Goal: Task Accomplishment & Management: Manage account settings

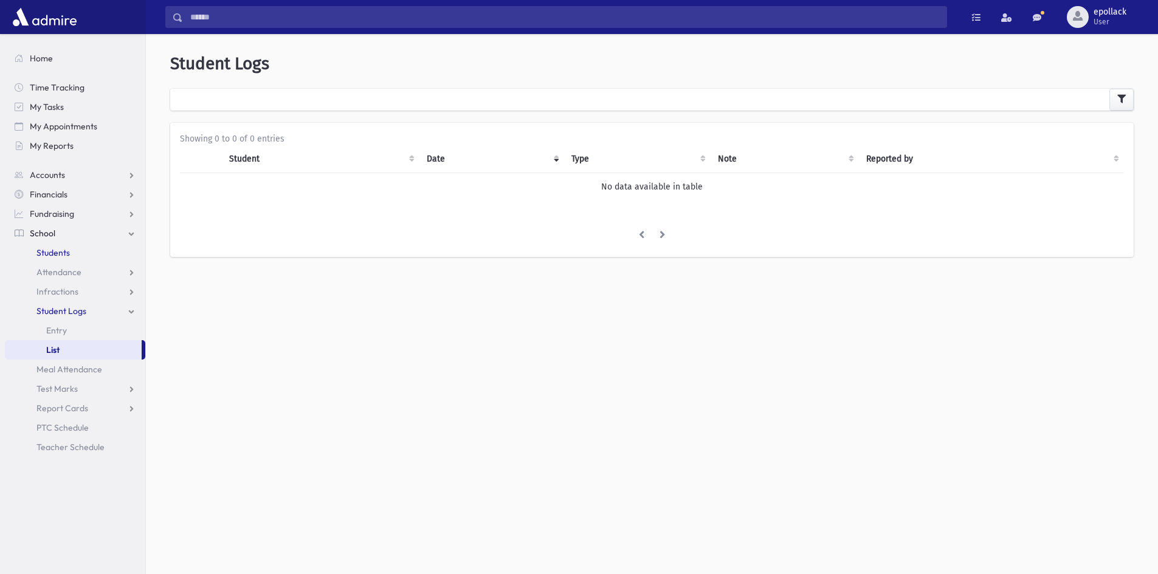
click at [55, 254] on span "Students" at bounding box center [52, 252] width 33 height 11
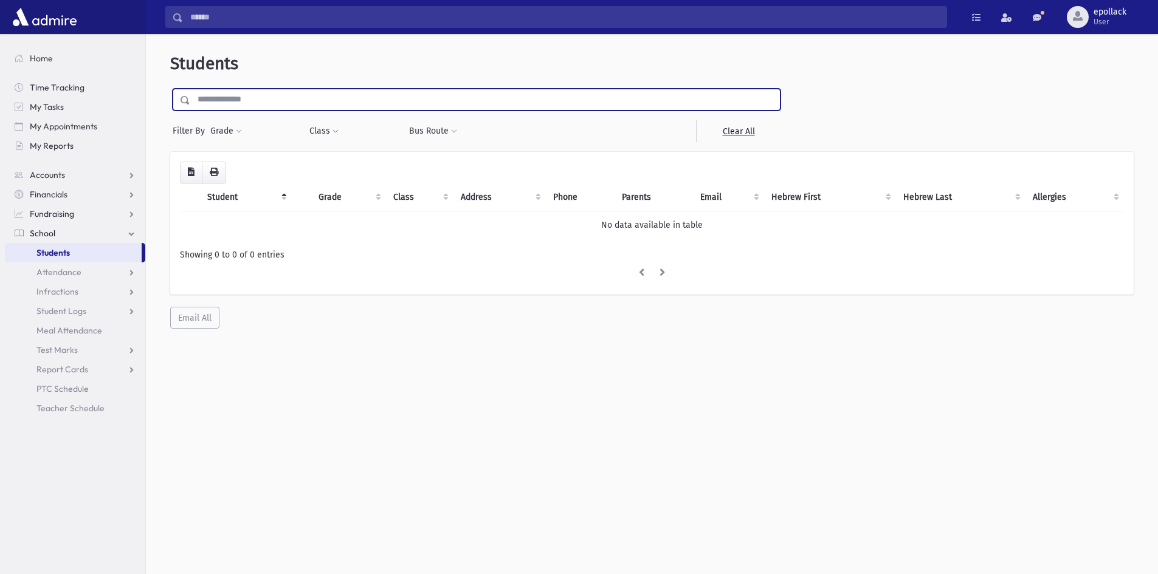
click at [250, 103] on input "text" at bounding box center [485, 100] width 590 height 22
type input "*****"
click at [170, 89] on input "submit" at bounding box center [187, 97] width 34 height 16
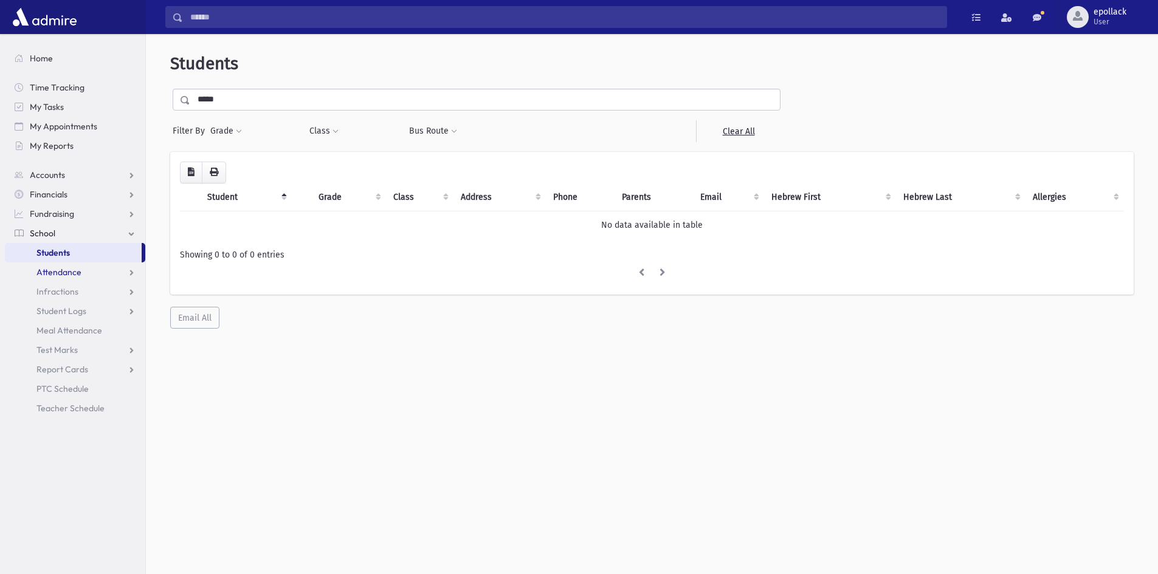
click at [68, 272] on span "Attendance" at bounding box center [58, 272] width 45 height 11
click at [70, 291] on link "Entry" at bounding box center [75, 291] width 140 height 19
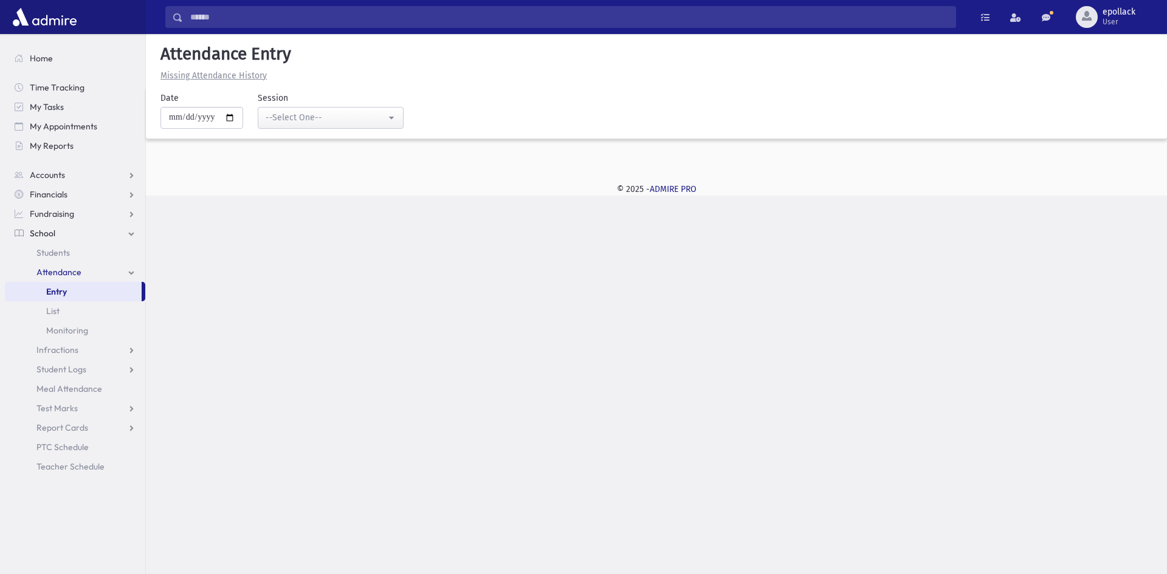
click at [224, 75] on u "Missing Attendance History" at bounding box center [213, 76] width 106 height 10
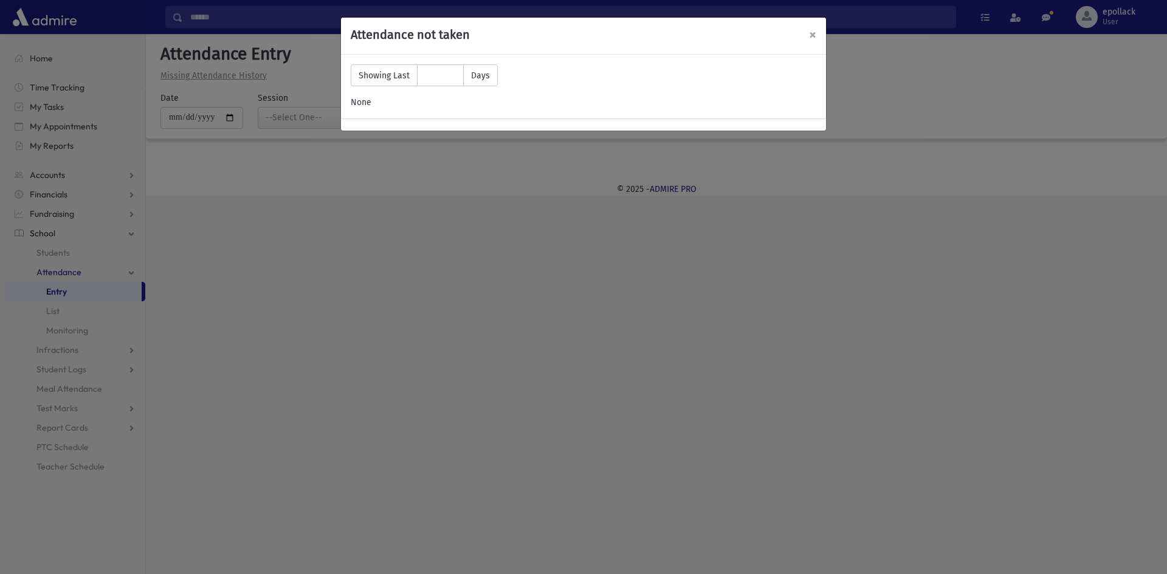
click at [810, 38] on span "×" at bounding box center [812, 34] width 7 height 17
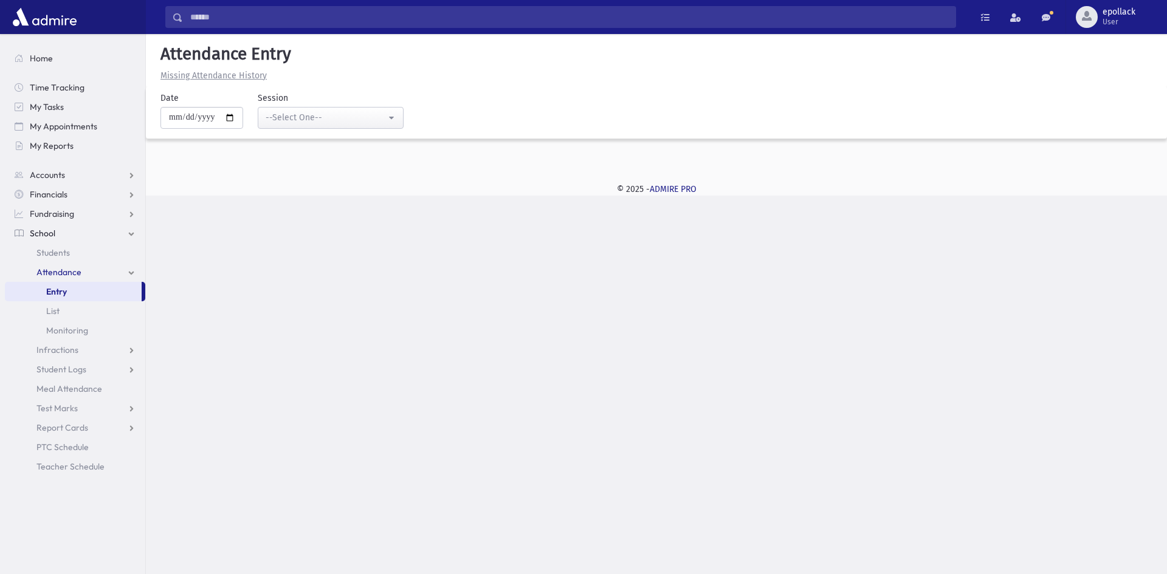
click at [54, 233] on span "School" at bounding box center [43, 233] width 26 height 11
click at [39, 59] on span "Home" at bounding box center [41, 58] width 23 height 11
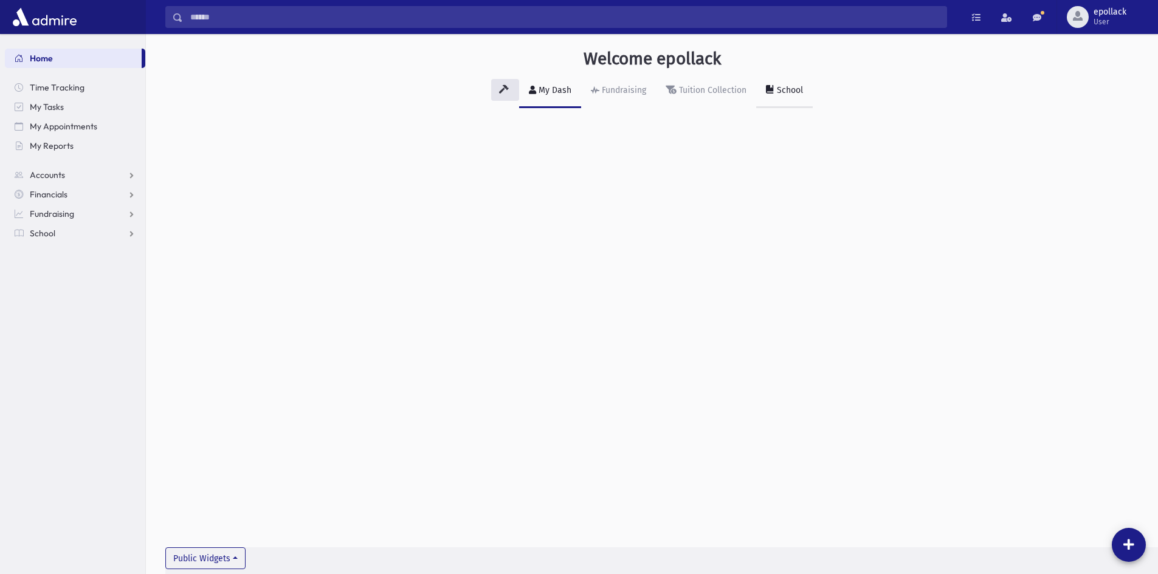
click at [781, 94] on div "School" at bounding box center [789, 90] width 29 height 10
click at [59, 148] on span "My Reports" at bounding box center [52, 145] width 44 height 11
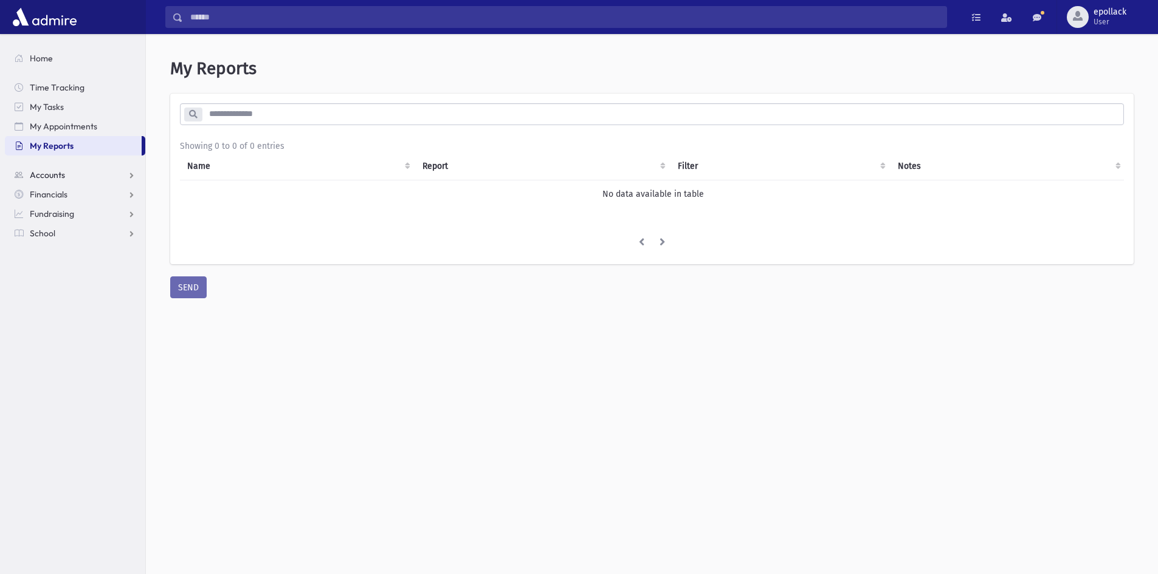
click at [63, 169] on link "Accounts" at bounding box center [75, 174] width 140 height 19
click at [69, 175] on link "Accounts" at bounding box center [75, 174] width 140 height 19
click at [74, 227] on link "School" at bounding box center [75, 233] width 140 height 19
click at [71, 406] on span "Teacher Schedule" at bounding box center [70, 408] width 68 height 11
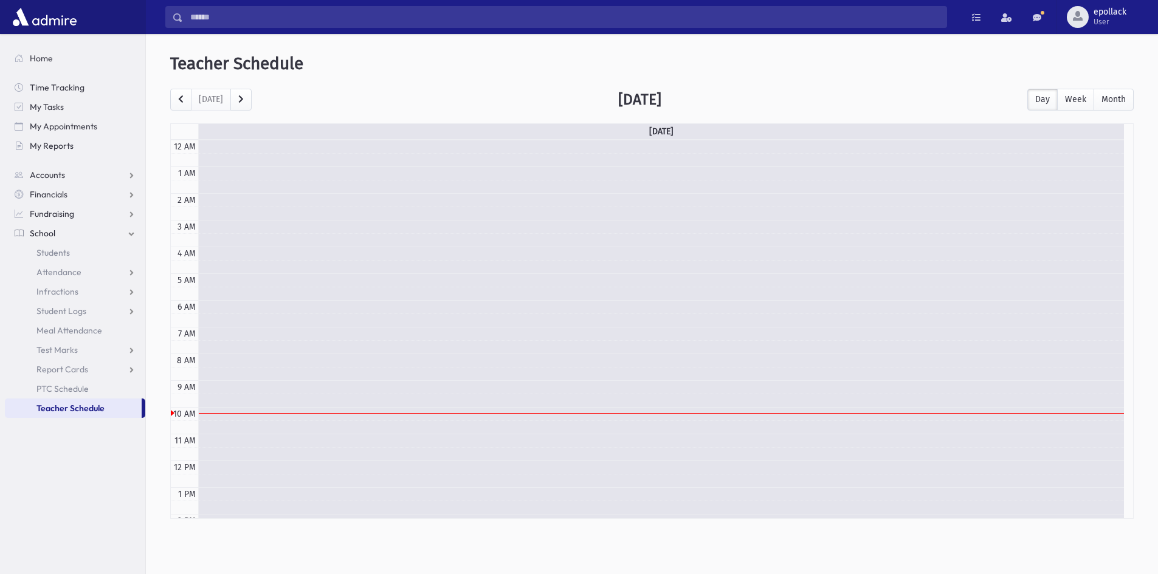
scroll to position [161, 0]
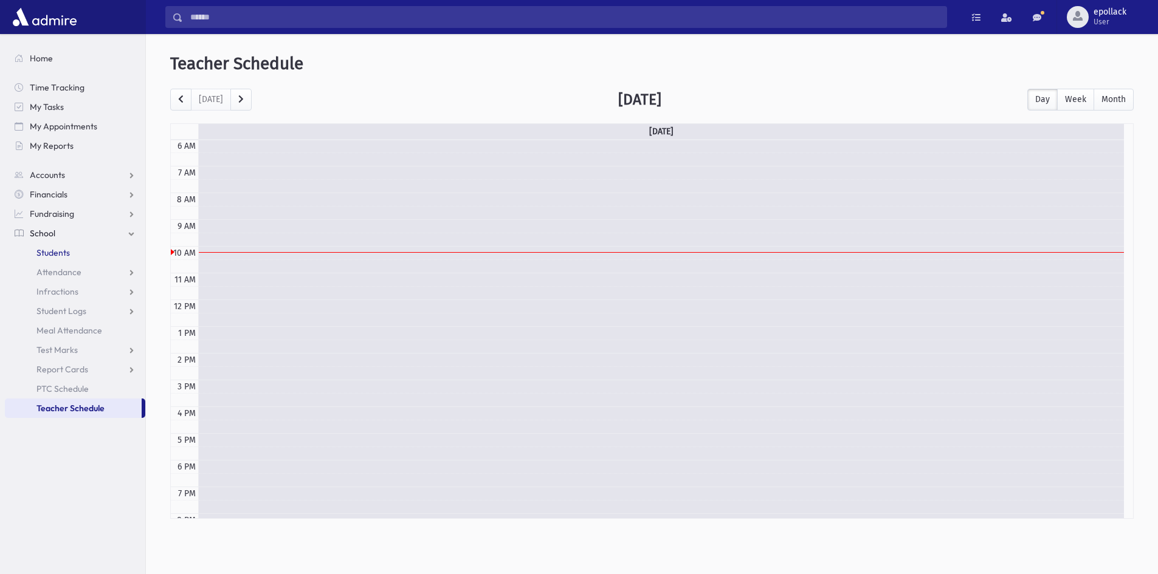
click at [50, 249] on span "Students" at bounding box center [52, 252] width 33 height 11
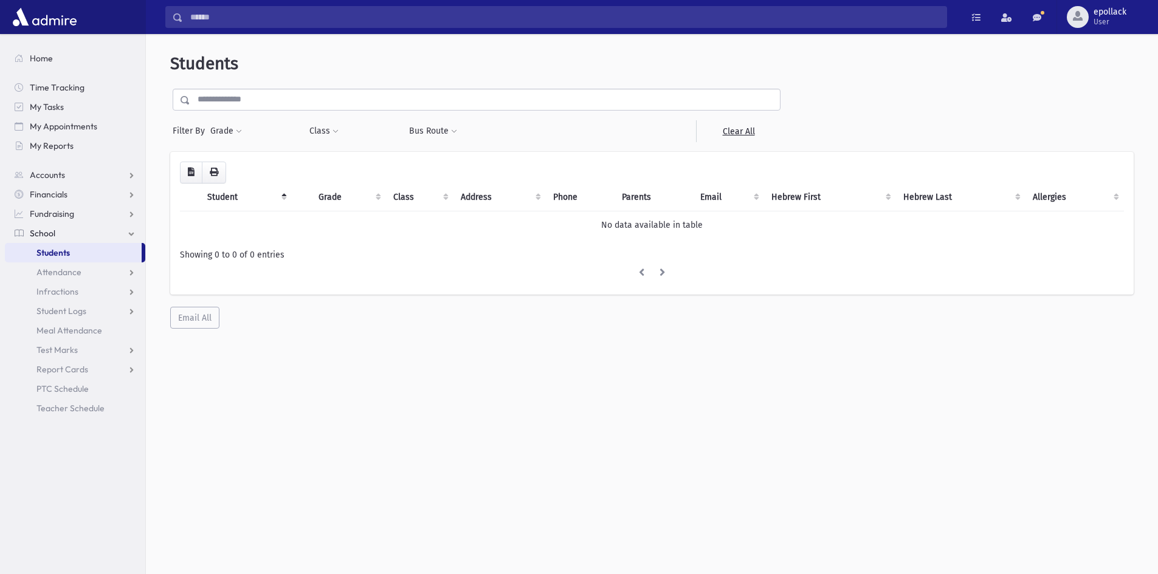
click at [250, 98] on input "text" at bounding box center [485, 100] width 590 height 22
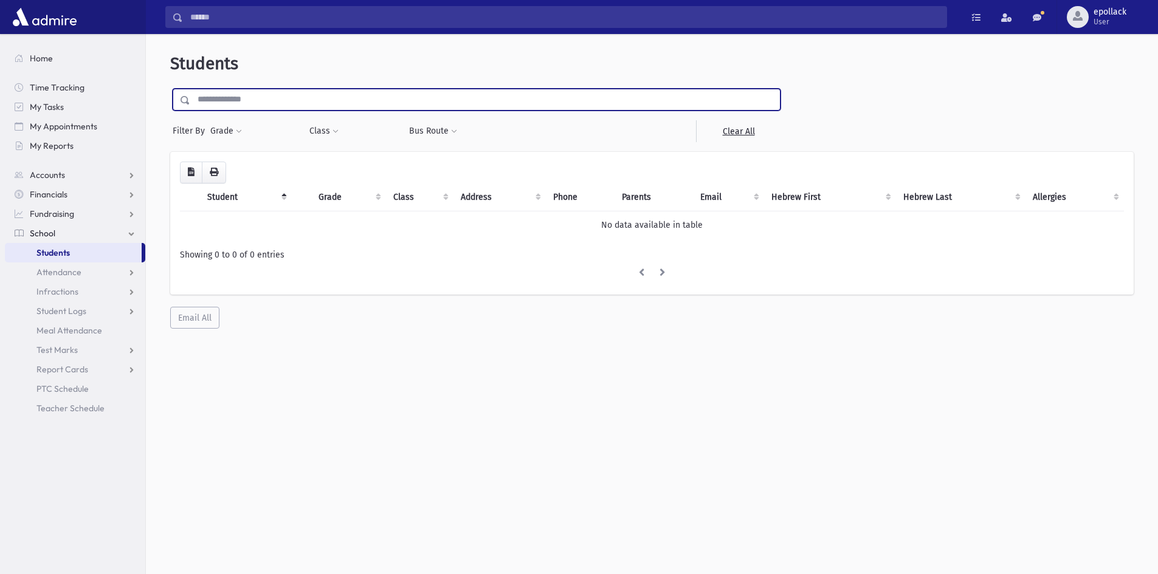
type input "*****"
click at [170, 89] on input "submit" at bounding box center [187, 97] width 34 height 16
drag, startPoint x: 244, startPoint y: 102, endPoint x: 49, endPoint y: 106, distance: 195.2
click at [49, 106] on div "Search Results My Accounts" at bounding box center [579, 303] width 1158 height 607
type input "*****"
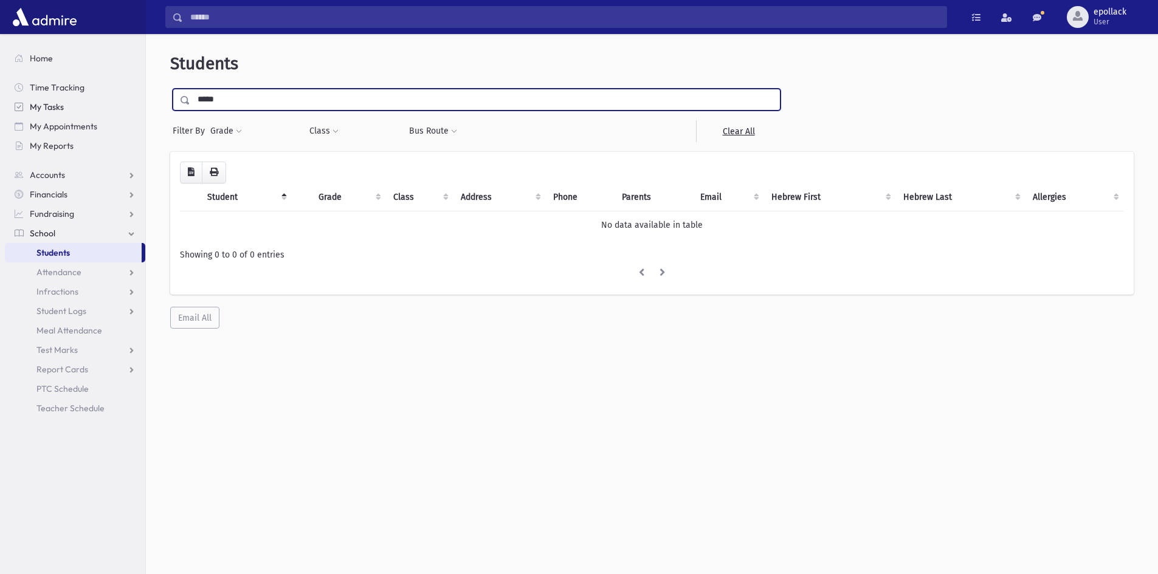
click at [170, 89] on input "submit" at bounding box center [187, 97] width 34 height 16
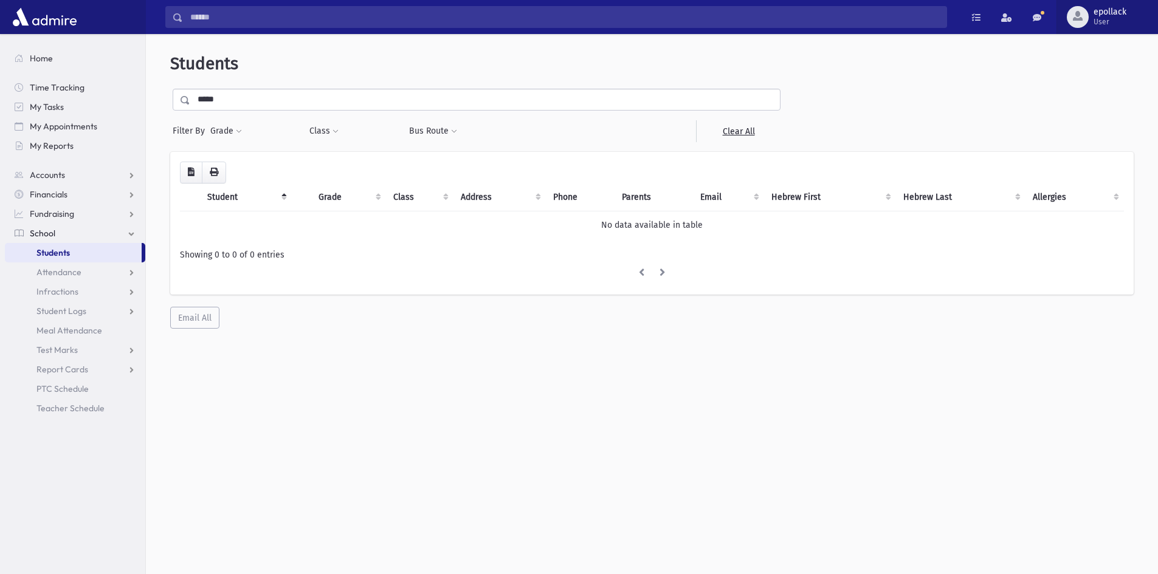
click at [1133, 5] on button "epollack User" at bounding box center [1108, 17] width 102 height 34
click at [1101, 126] on link "Logout" at bounding box center [1105, 123] width 97 height 22
